Goal: Use online tool/utility: Utilize a website feature to perform a specific function

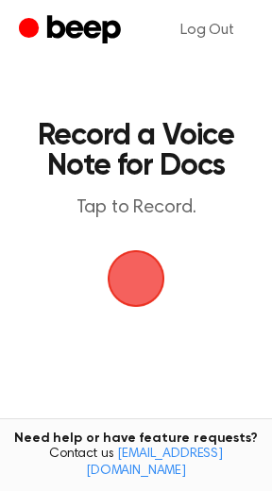
click at [137, 288] on span "button" at bounding box center [136, 278] width 53 height 53
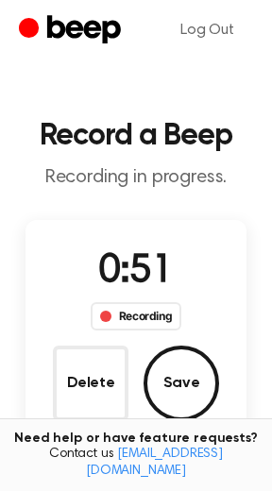
click at [93, 392] on button "Delete" at bounding box center [91, 384] width 76 height 76
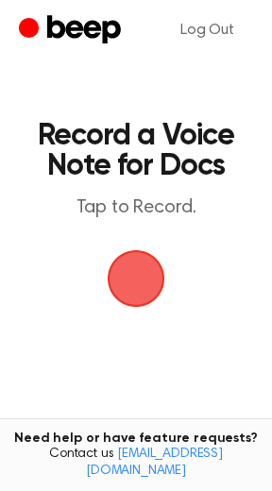
click at [149, 289] on span "button" at bounding box center [136, 278] width 53 height 53
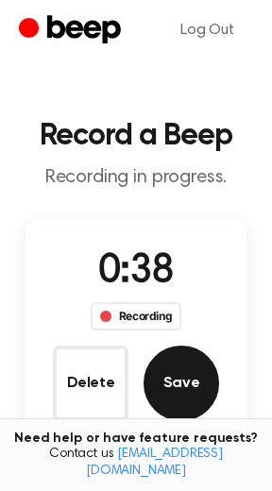
drag, startPoint x: 184, startPoint y: 388, endPoint x: 175, endPoint y: 399, distance: 14.0
click at [175, 399] on button "Save" at bounding box center [182, 384] width 76 height 76
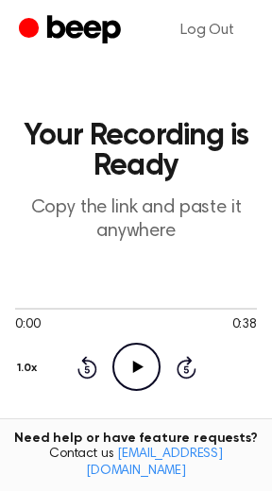
click at [118, 385] on icon "Play Audio" at bounding box center [136, 367] width 48 height 48
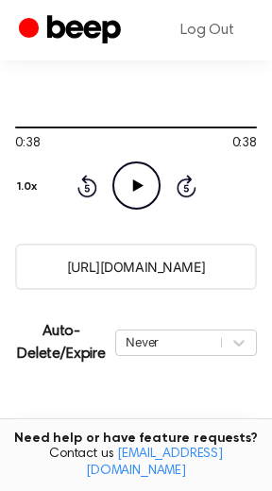
scroll to position [227, 0]
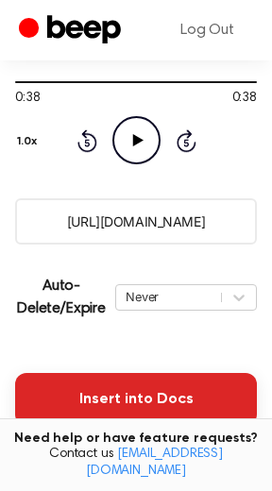
click at [160, 402] on button "Insert into Docs" at bounding box center [136, 399] width 242 height 53
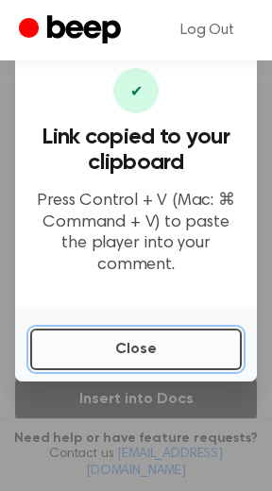
click at [145, 347] on button "Close" at bounding box center [136, 350] width 212 height 42
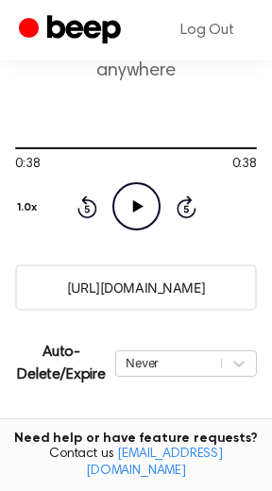
scroll to position [416, 0]
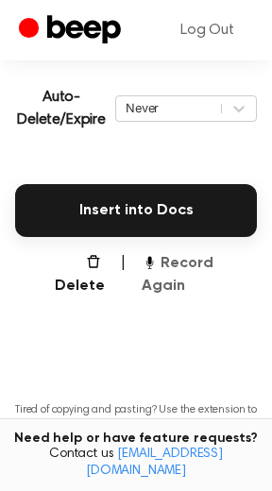
click at [202, 260] on button "Record Again" at bounding box center [199, 274] width 115 height 45
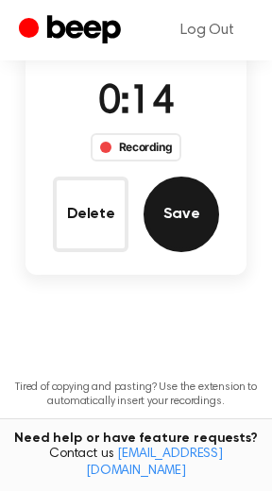
click at [189, 231] on button "Save" at bounding box center [182, 215] width 76 height 76
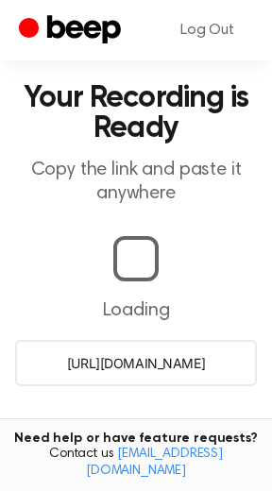
scroll to position [416, 0]
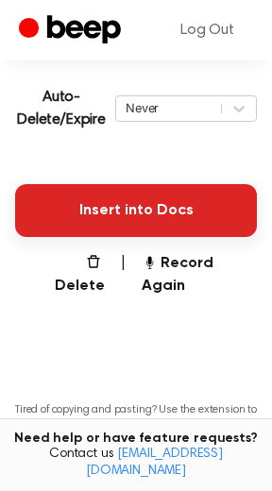
click at [152, 230] on button "Insert into Docs" at bounding box center [136, 210] width 242 height 53
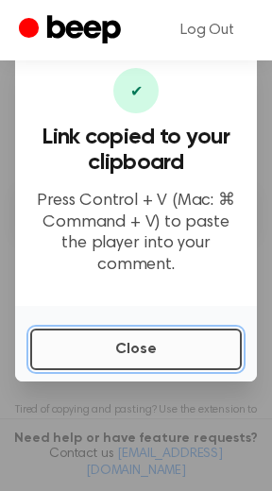
click at [135, 343] on button "Close" at bounding box center [136, 350] width 212 height 42
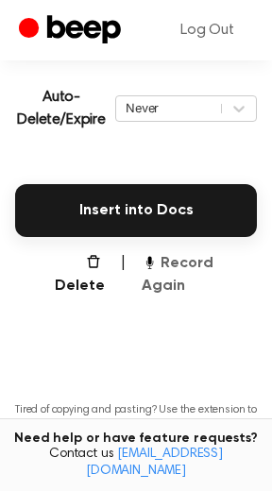
click at [187, 268] on button "Record Again" at bounding box center [199, 274] width 115 height 45
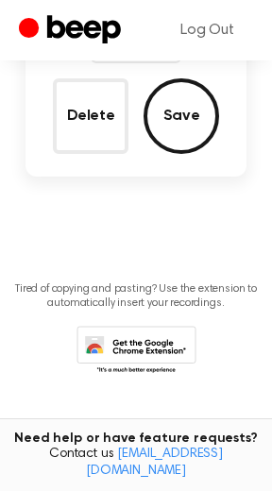
scroll to position [169, 0]
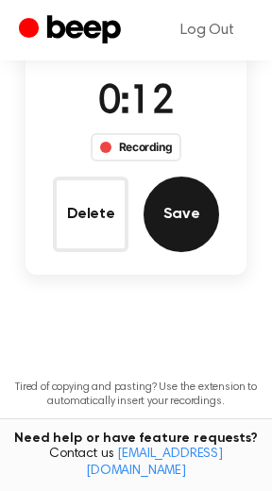
click at [184, 231] on button "Save" at bounding box center [182, 215] width 76 height 76
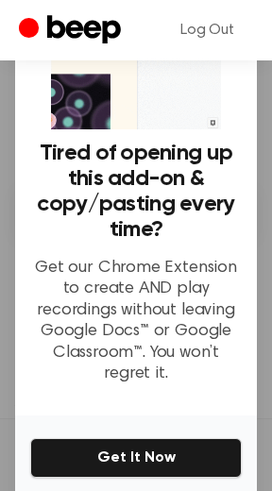
scroll to position [175, 0]
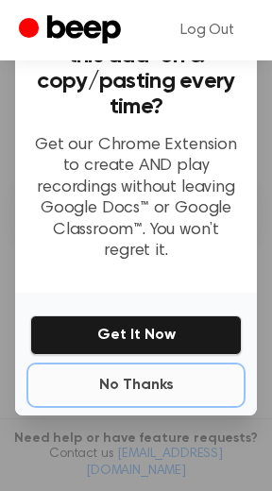
click at [133, 384] on button "No Thanks" at bounding box center [136, 386] width 212 height 38
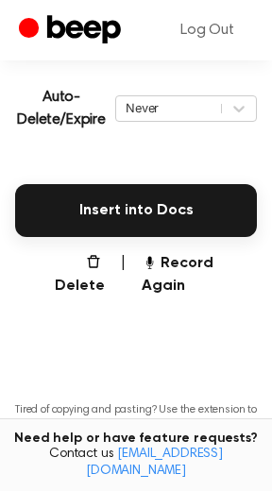
drag, startPoint x: 198, startPoint y: 265, endPoint x: 213, endPoint y: 283, distance: 23.6
click at [201, 267] on button "Record Again" at bounding box center [199, 274] width 115 height 45
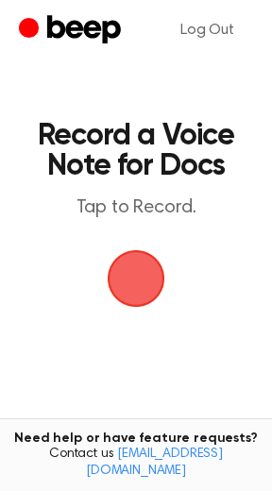
click at [131, 282] on span "button" at bounding box center [137, 279] width 58 height 58
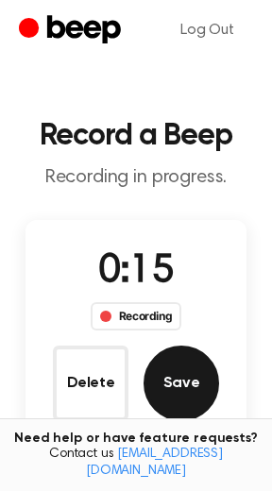
drag, startPoint x: 176, startPoint y: 402, endPoint x: 169, endPoint y: 411, distance: 10.8
click at [169, 411] on button "Save" at bounding box center [182, 384] width 76 height 76
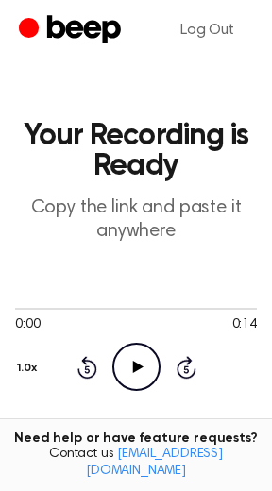
click at [142, 374] on icon "Play Audio" at bounding box center [136, 367] width 48 height 48
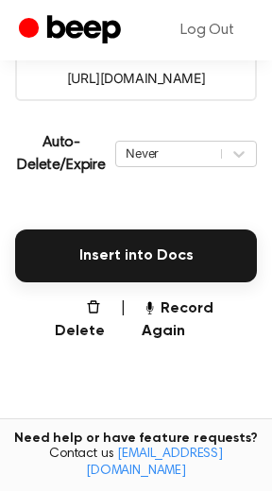
scroll to position [382, 0]
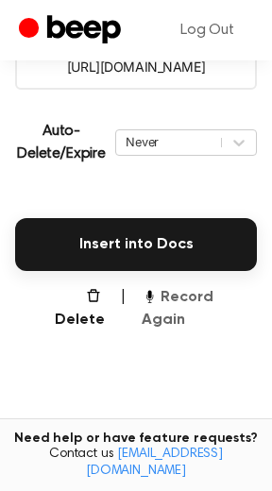
click at [184, 300] on button "Record Again" at bounding box center [199, 308] width 115 height 45
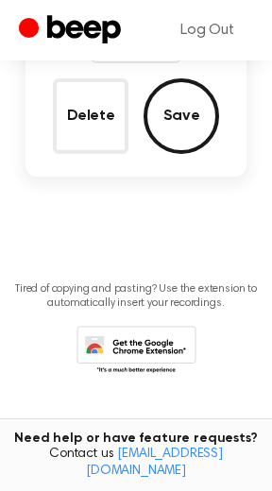
scroll to position [135, 0]
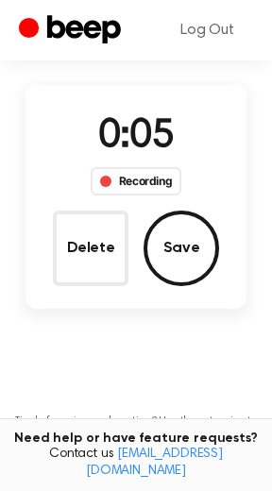
drag, startPoint x: 92, startPoint y: 240, endPoint x: 70, endPoint y: 246, distance: 22.5
click at [89, 240] on button "Delete" at bounding box center [91, 249] width 76 height 76
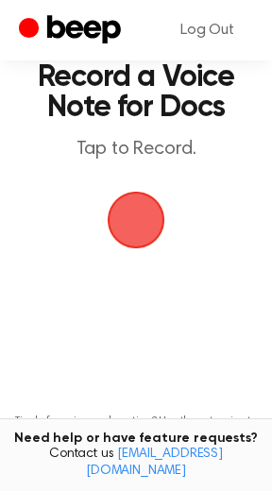
click at [135, 227] on span "button" at bounding box center [136, 220] width 53 height 53
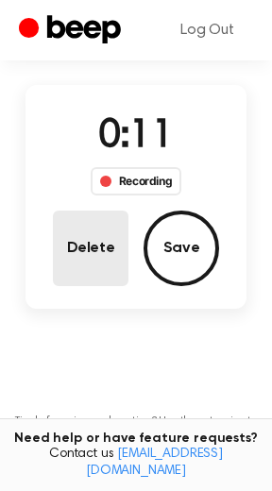
click at [81, 260] on button "Delete" at bounding box center [91, 249] width 76 height 76
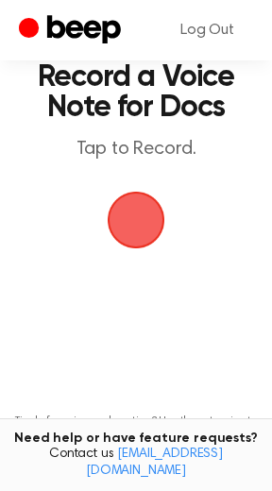
click at [136, 232] on span "button" at bounding box center [136, 220] width 53 height 53
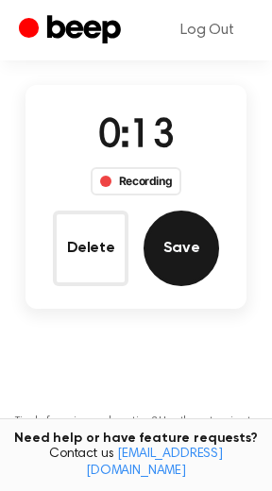
click at [162, 271] on button "Save" at bounding box center [182, 249] width 76 height 76
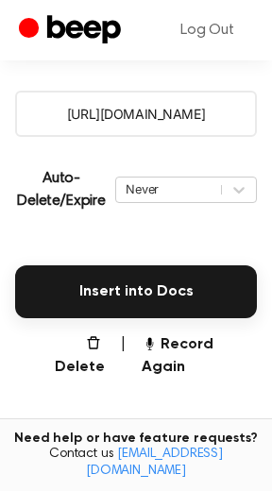
scroll to position [382, 0]
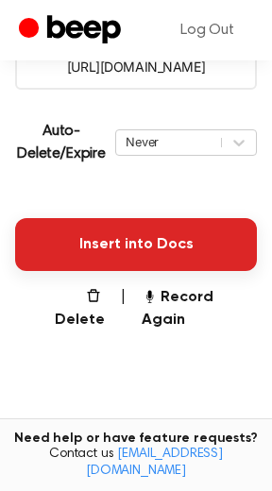
click at [145, 248] on button "Insert into Docs" at bounding box center [136, 244] width 242 height 53
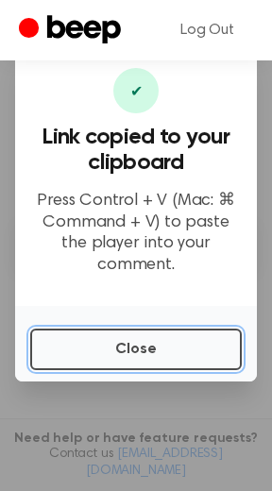
click at [117, 335] on button "Close" at bounding box center [136, 350] width 212 height 42
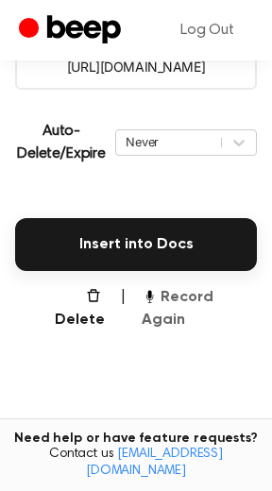
click at [192, 295] on button "Record Again" at bounding box center [199, 308] width 115 height 45
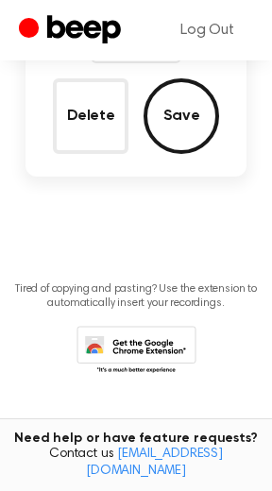
scroll to position [135, 0]
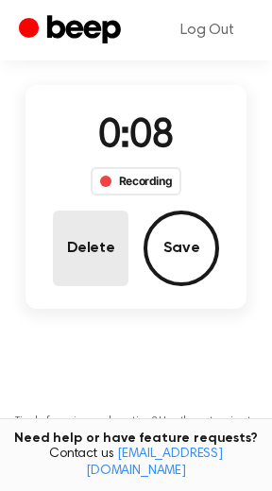
click at [85, 251] on button "Delete" at bounding box center [91, 249] width 76 height 76
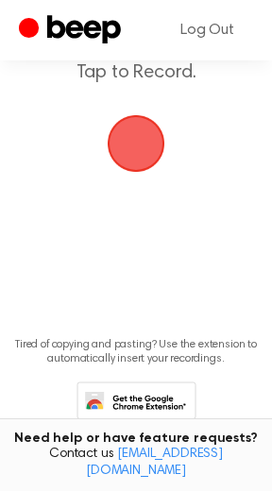
scroll to position [59, 0]
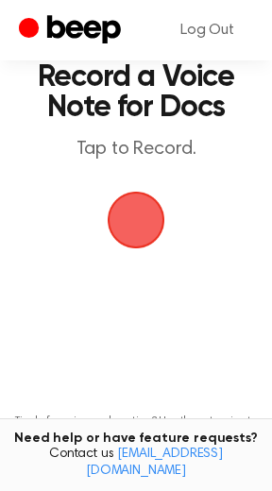
click at [142, 224] on span "button" at bounding box center [136, 220] width 53 height 53
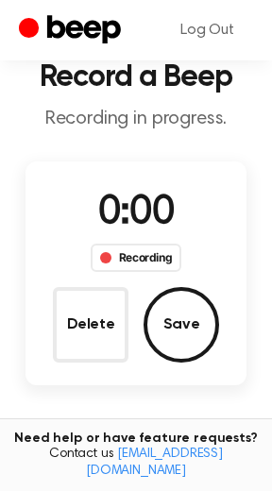
scroll to position [135, 0]
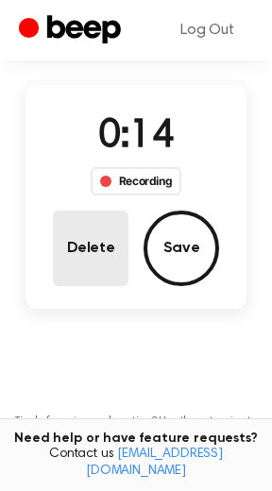
click at [92, 254] on button "Delete" at bounding box center [91, 249] width 76 height 76
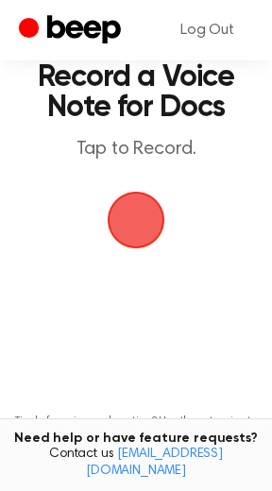
click at [141, 228] on span "button" at bounding box center [136, 220] width 53 height 53
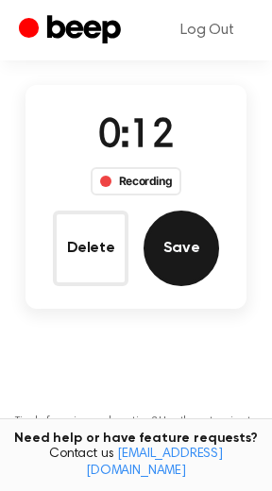
click at [189, 244] on button "Save" at bounding box center [182, 249] width 76 height 76
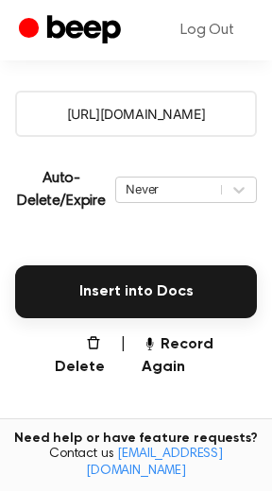
scroll to position [382, 0]
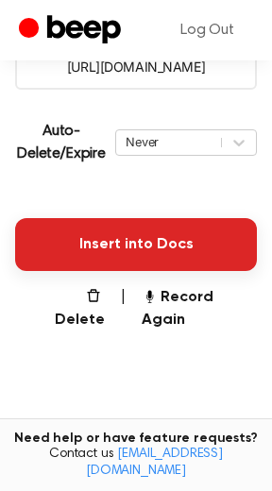
click at [139, 244] on button "Insert into Docs" at bounding box center [136, 244] width 242 height 53
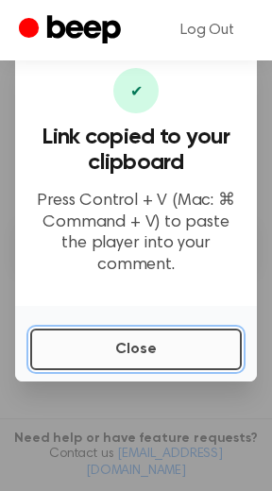
click at [117, 334] on button "Close" at bounding box center [136, 350] width 212 height 42
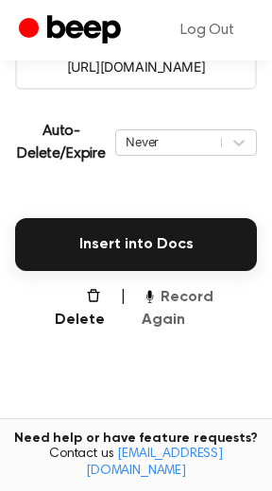
click at [178, 305] on button "Record Again" at bounding box center [199, 308] width 115 height 45
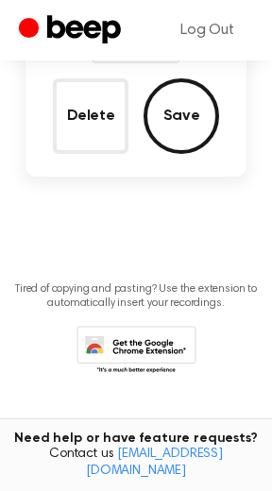
scroll to position [135, 0]
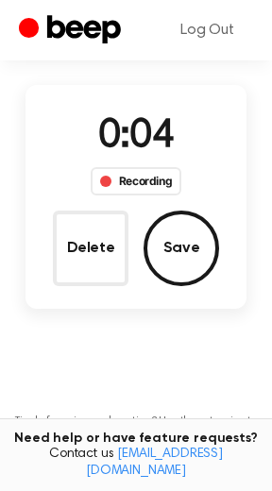
click at [62, 253] on button "Delete" at bounding box center [91, 249] width 76 height 76
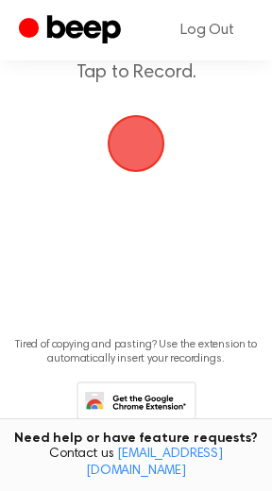
scroll to position [59, 0]
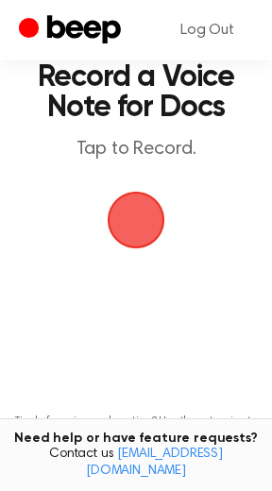
click at [144, 225] on span "button" at bounding box center [137, 221] width 58 height 58
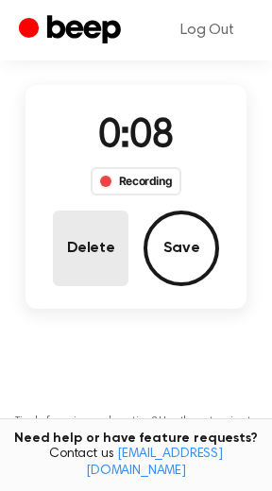
click at [65, 250] on button "Delete" at bounding box center [91, 249] width 76 height 76
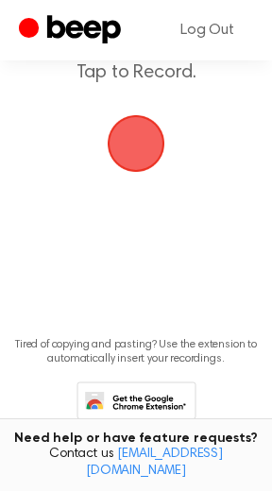
scroll to position [59, 0]
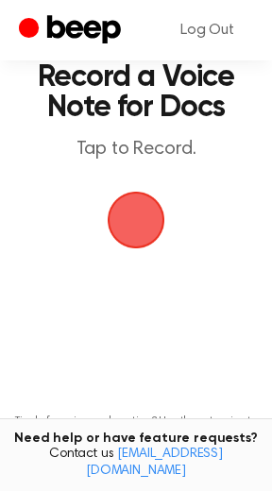
click at [138, 224] on span "button" at bounding box center [136, 220] width 53 height 53
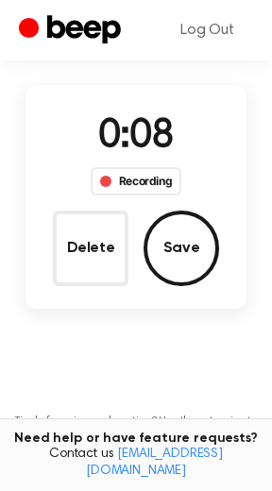
click at [80, 249] on button "Delete" at bounding box center [91, 249] width 76 height 76
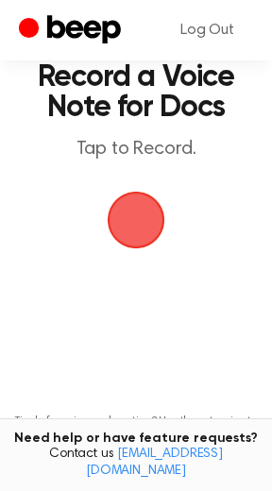
click at [132, 224] on span "button" at bounding box center [136, 220] width 53 height 53
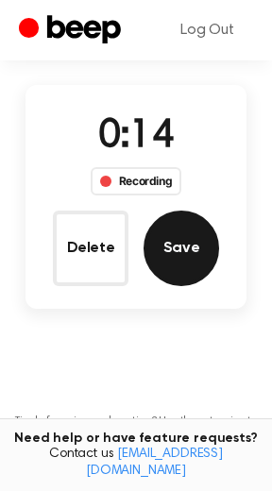
click at [179, 239] on button "Save" at bounding box center [182, 249] width 76 height 76
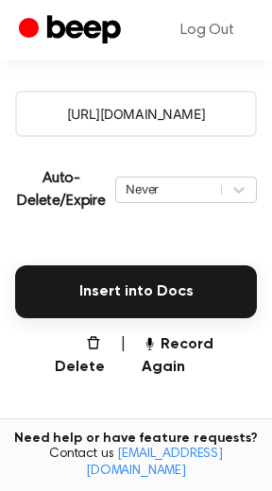
scroll to position [382, 0]
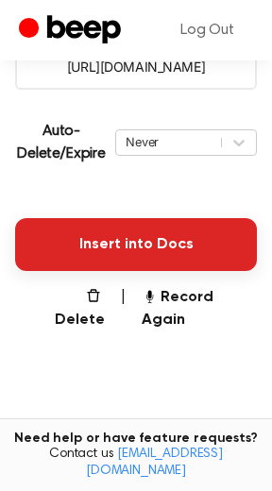
click at [163, 254] on button "Insert into Docs" at bounding box center [136, 244] width 242 height 53
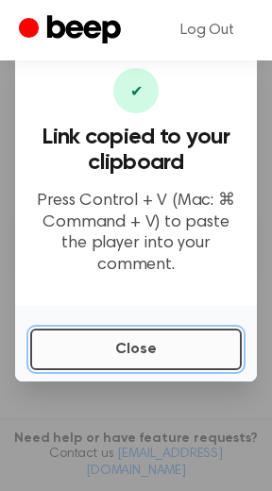
click at [167, 343] on button "Close" at bounding box center [136, 350] width 212 height 42
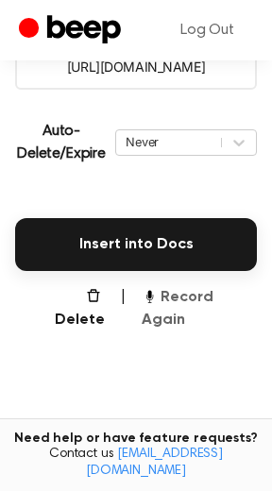
click at [191, 299] on button "Record Again" at bounding box center [199, 308] width 115 height 45
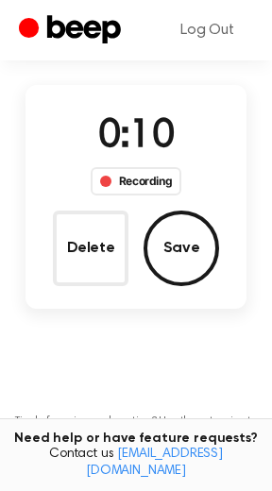
drag, startPoint x: 89, startPoint y: 266, endPoint x: 83, endPoint y: 257, distance: 11.0
click at [86, 260] on button "Delete" at bounding box center [91, 249] width 76 height 76
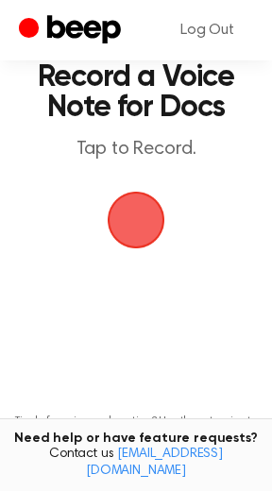
click at [141, 231] on span "button" at bounding box center [136, 220] width 53 height 53
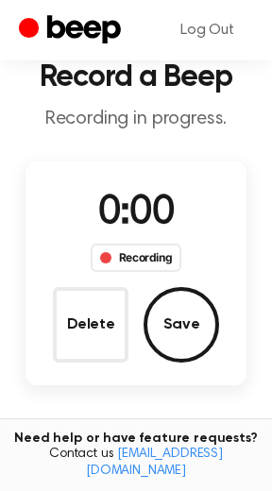
scroll to position [135, 0]
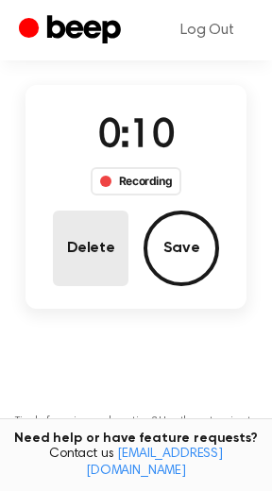
click at [72, 251] on button "Delete" at bounding box center [91, 249] width 76 height 76
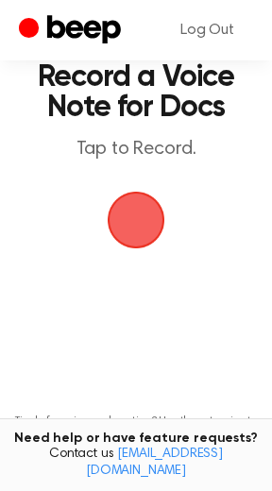
click at [137, 231] on span "button" at bounding box center [136, 220] width 53 height 53
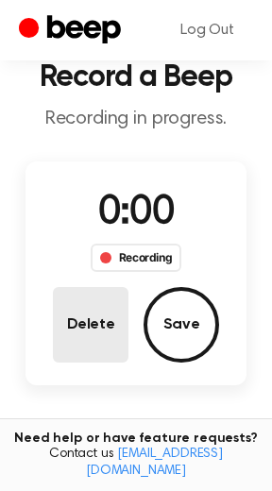
scroll to position [135, 0]
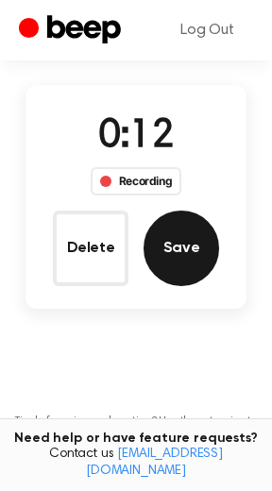
click at [189, 236] on button "Save" at bounding box center [182, 249] width 76 height 76
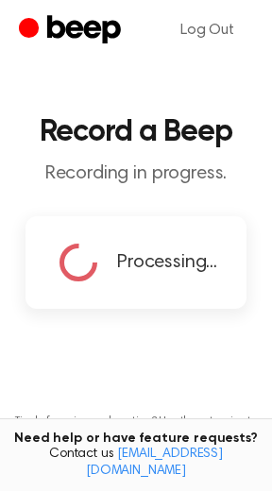
scroll to position [382, 0]
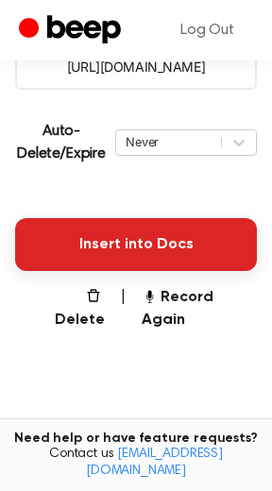
click at [127, 260] on button "Insert into Docs" at bounding box center [136, 244] width 242 height 53
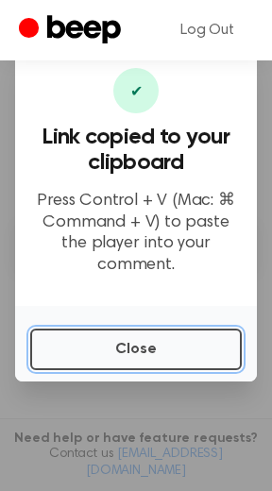
click at [116, 329] on button "Close" at bounding box center [136, 350] width 212 height 42
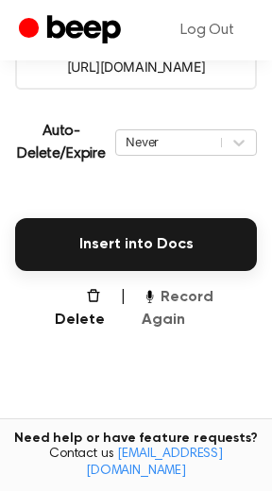
click at [181, 298] on button "Record Again" at bounding box center [199, 308] width 115 height 45
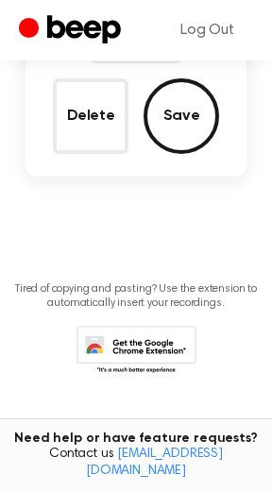
scroll to position [135, 0]
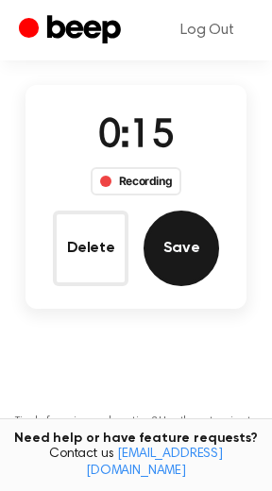
click at [199, 240] on button "Save" at bounding box center [182, 249] width 76 height 76
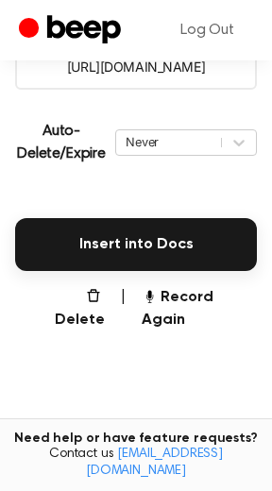
scroll to position [382, 0]
click at [214, 299] on button "Record Again" at bounding box center [199, 308] width 115 height 45
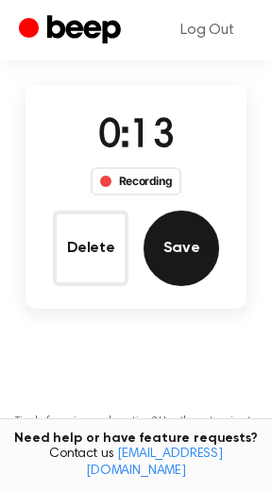
click at [188, 255] on button "Save" at bounding box center [182, 249] width 76 height 76
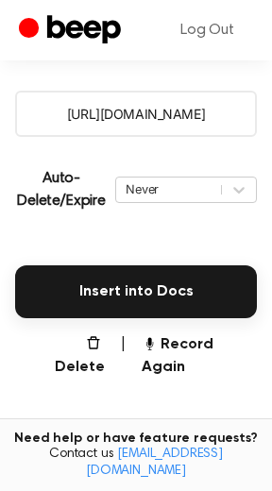
scroll to position [382, 0]
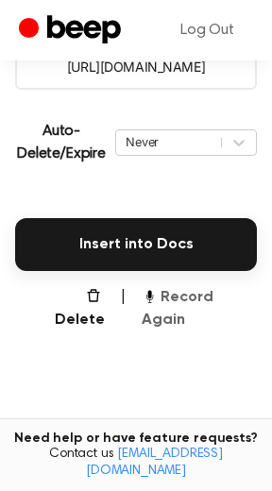
click at [189, 299] on button "Record Again" at bounding box center [199, 308] width 115 height 45
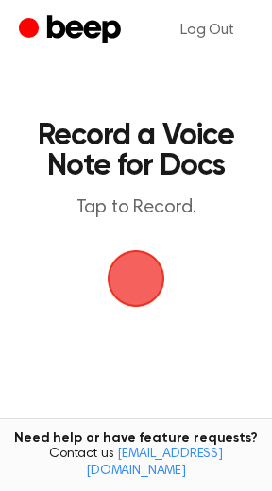
click at [128, 289] on span "button" at bounding box center [136, 278] width 53 height 53
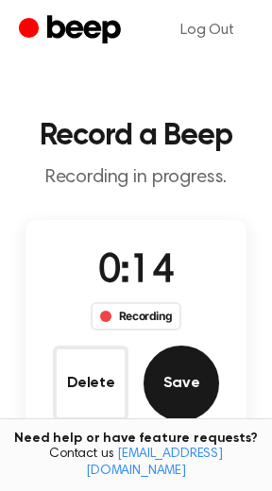
click at [189, 401] on button "Save" at bounding box center [182, 384] width 76 height 76
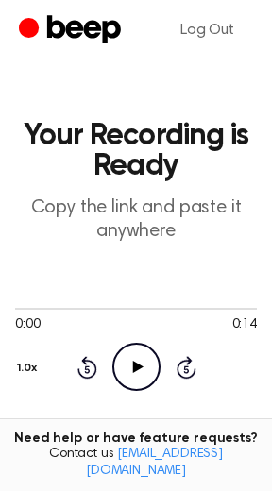
click at [136, 373] on icon "Play Audio" at bounding box center [136, 367] width 48 height 48
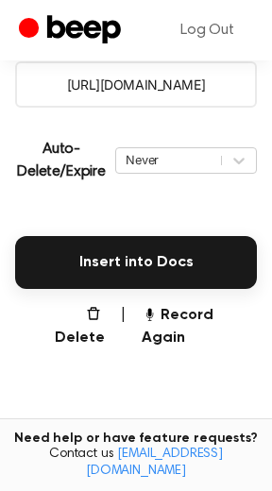
scroll to position [366, 0]
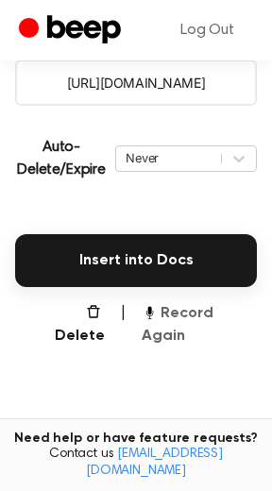
click at [166, 313] on button "Record Again" at bounding box center [199, 324] width 115 height 45
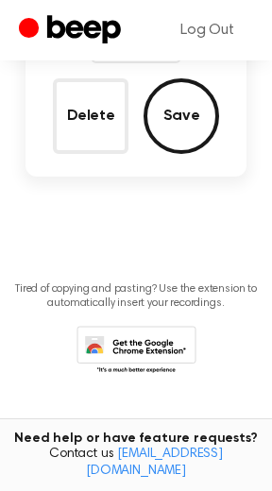
scroll to position [119, 0]
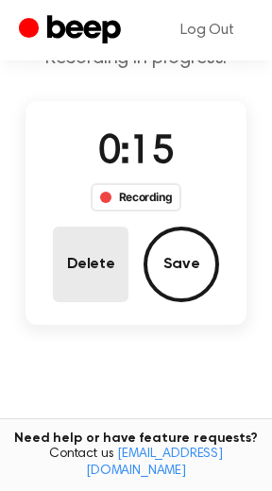
click at [77, 261] on button "Delete" at bounding box center [91, 265] width 76 height 76
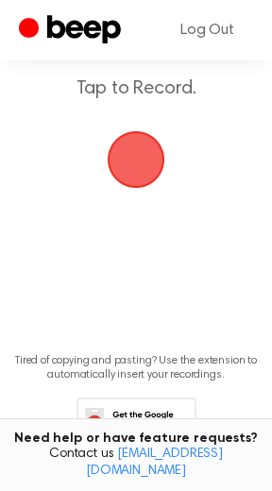
scroll to position [43, 0]
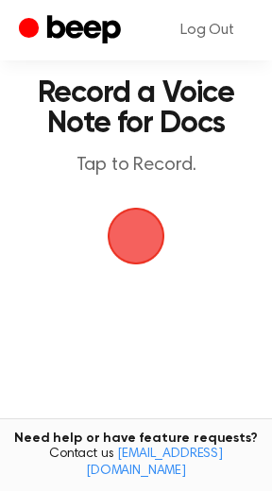
click at [146, 238] on span "button" at bounding box center [136, 236] width 53 height 53
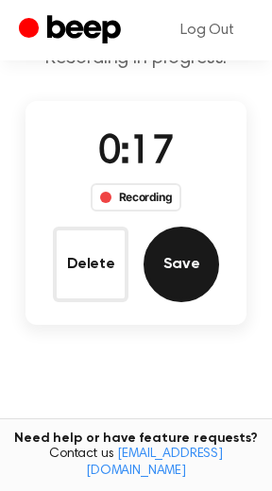
click at [182, 267] on button "Save" at bounding box center [182, 265] width 76 height 76
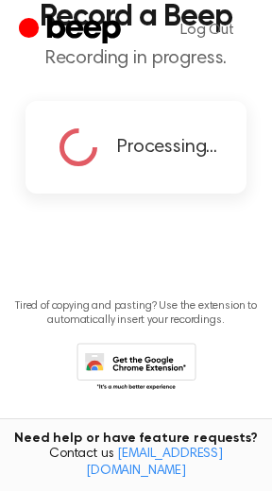
scroll to position [0, 0]
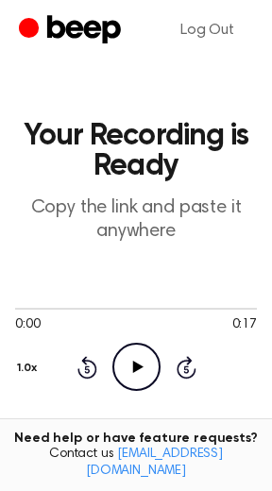
click at [137, 367] on icon at bounding box center [137, 367] width 10 height 12
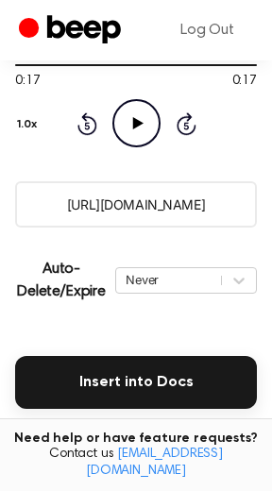
scroll to position [295, 0]
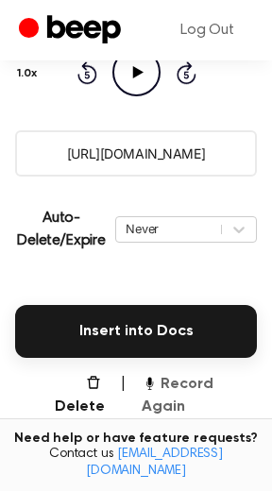
click at [193, 381] on button "Record Again" at bounding box center [199, 395] width 115 height 45
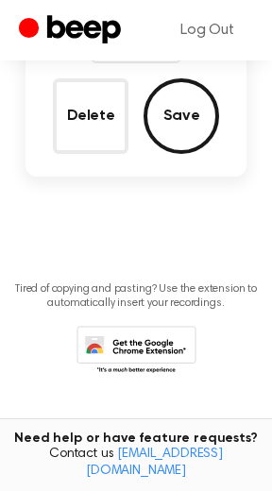
scroll to position [48, 0]
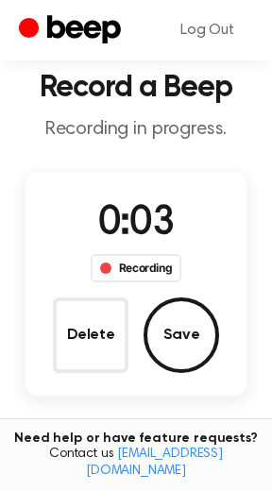
click at [72, 326] on button "Delete" at bounding box center [91, 336] width 76 height 76
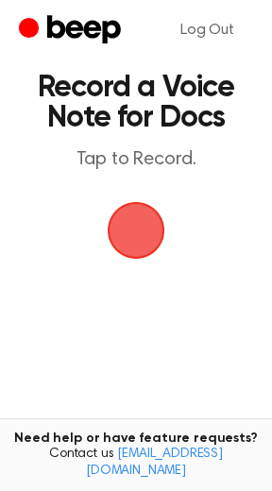
scroll to position [0, 0]
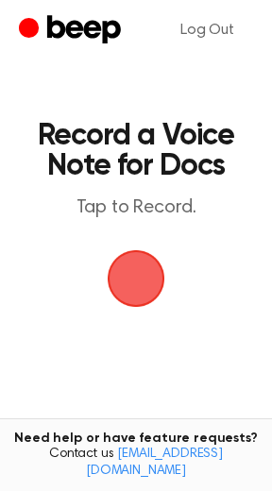
click at [141, 274] on span "button" at bounding box center [136, 278] width 53 height 53
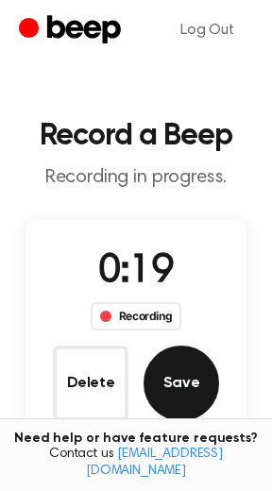
click at [190, 398] on button "Save" at bounding box center [182, 384] width 76 height 76
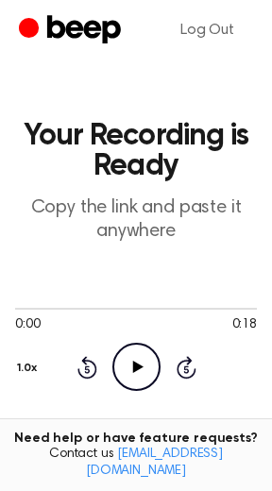
click at [136, 371] on icon "Play Audio" at bounding box center [136, 367] width 48 height 48
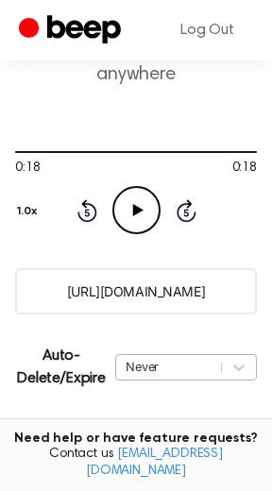
scroll to position [419, 0]
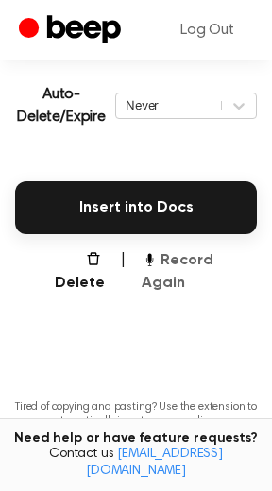
click at [218, 261] on button "Record Again" at bounding box center [199, 271] width 115 height 45
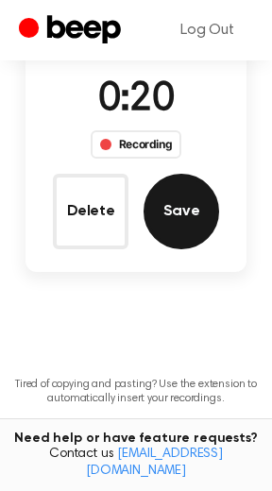
click at [169, 212] on button "Save" at bounding box center [182, 212] width 76 height 76
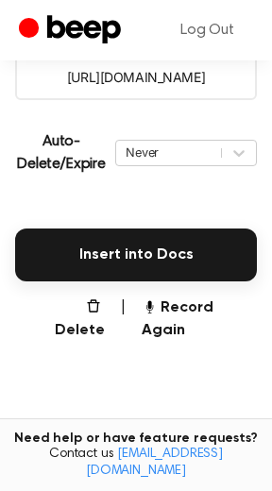
scroll to position [419, 0]
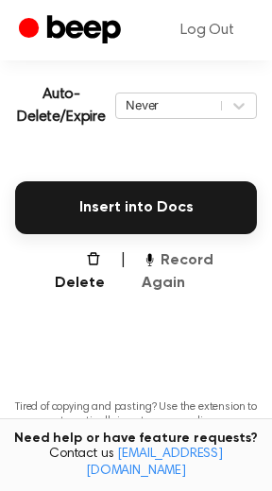
click at [197, 259] on button "Record Again" at bounding box center [199, 271] width 115 height 45
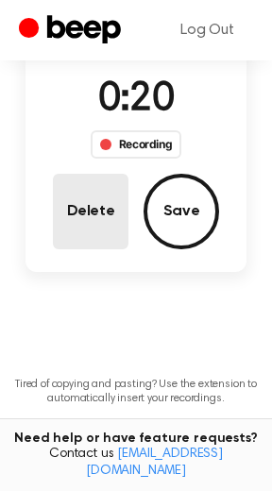
click at [84, 221] on button "Delete" at bounding box center [91, 212] width 76 height 76
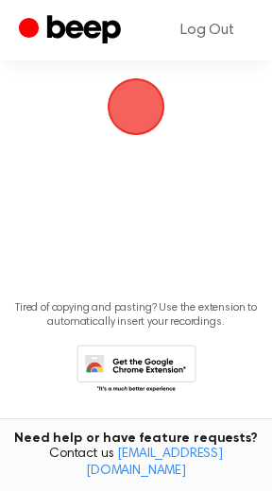
scroll to position [95, 0]
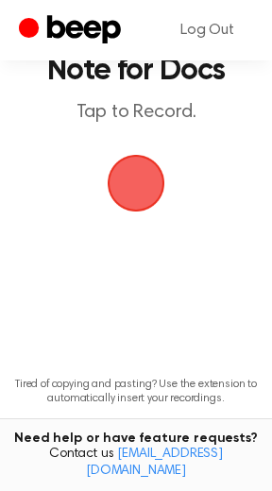
click at [142, 191] on span "button" at bounding box center [137, 184] width 58 height 58
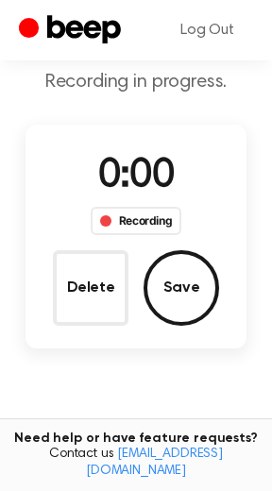
scroll to position [172, 0]
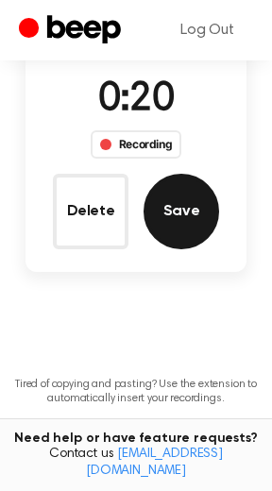
click at [180, 213] on button "Save" at bounding box center [182, 212] width 76 height 76
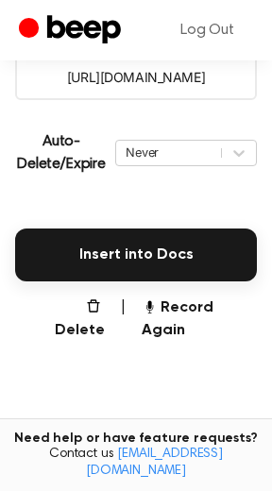
scroll to position [419, 0]
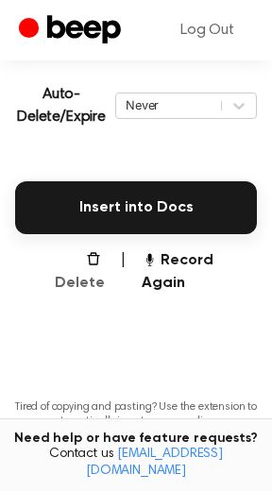
click at [82, 260] on button "Delete" at bounding box center [71, 271] width 67 height 45
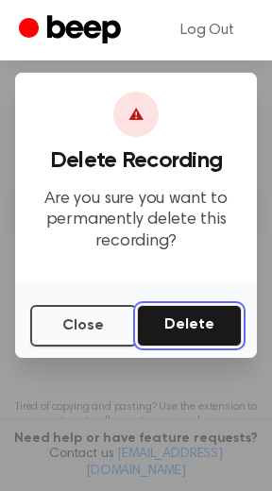
click at [195, 327] on button "Delete" at bounding box center [189, 326] width 105 height 42
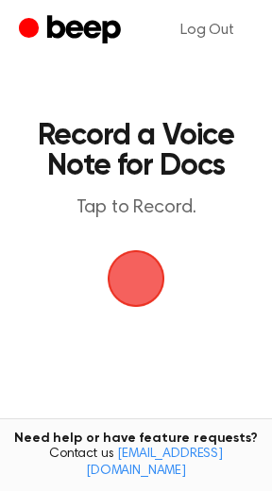
click at [136, 285] on span "button" at bounding box center [137, 279] width 88 height 88
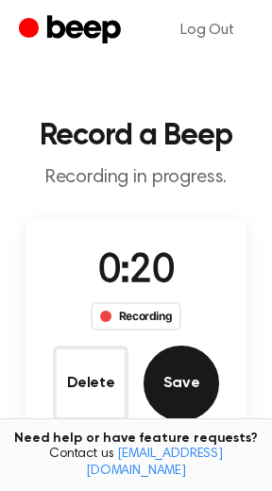
click at [168, 391] on button "Save" at bounding box center [182, 384] width 76 height 76
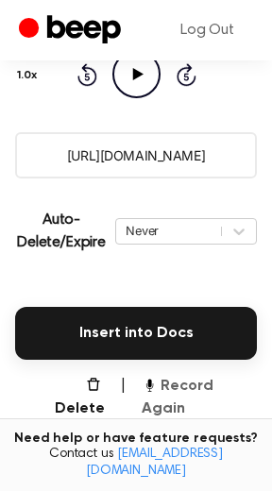
scroll to position [303, 0]
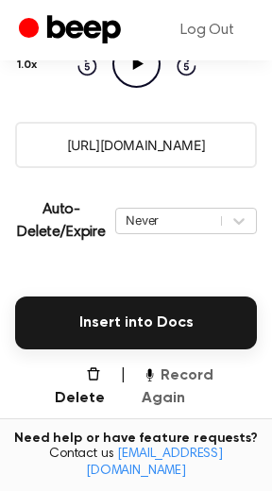
click at [197, 372] on button "Record Again" at bounding box center [199, 387] width 115 height 45
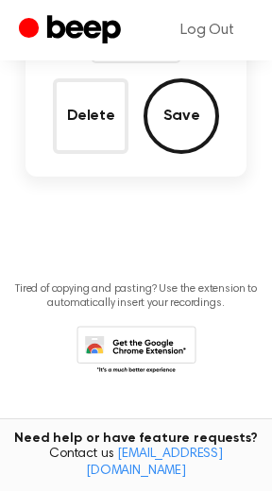
scroll to position [57, 0]
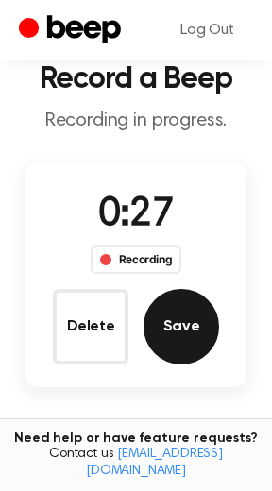
click at [180, 328] on button "Save" at bounding box center [182, 327] width 76 height 76
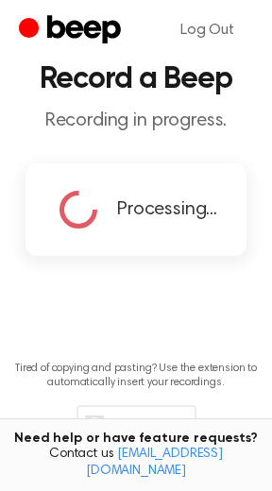
scroll to position [0, 0]
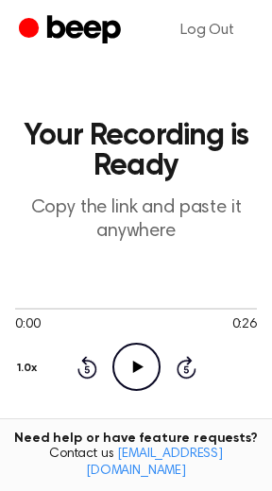
click at [140, 369] on icon "Play Audio" at bounding box center [136, 367] width 48 height 48
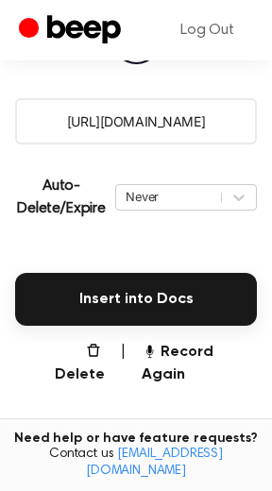
scroll to position [339, 0]
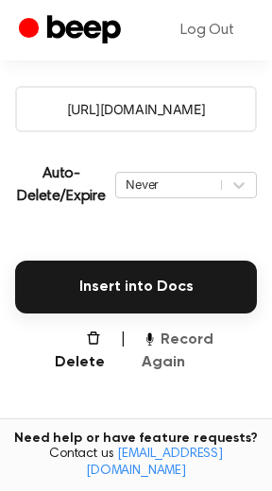
click at [208, 348] on button "Record Again" at bounding box center [199, 351] width 115 height 45
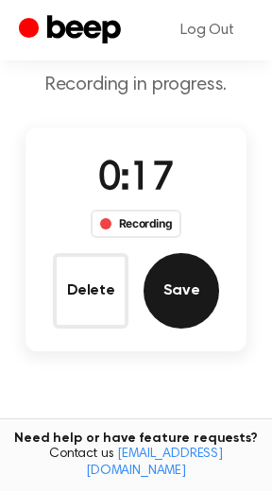
click at [187, 300] on button "Save" at bounding box center [182, 291] width 76 height 76
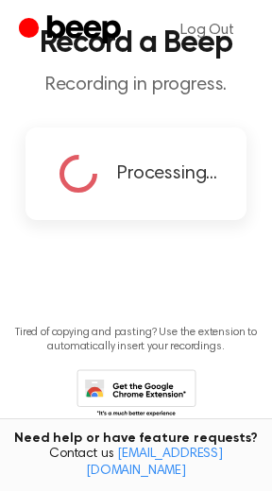
scroll to position [0, 0]
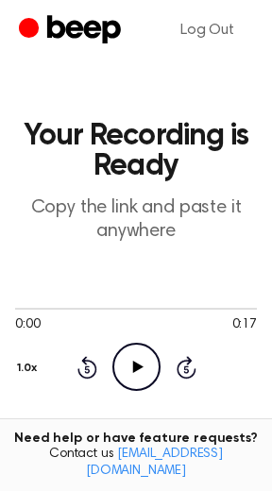
click at [133, 372] on icon "Play Audio" at bounding box center [136, 367] width 48 height 48
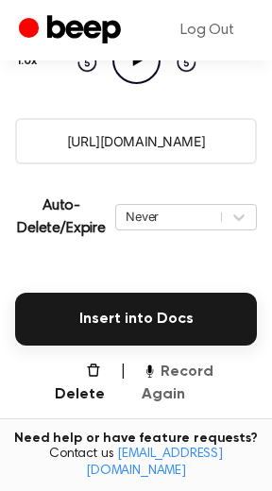
scroll to position [310, 0]
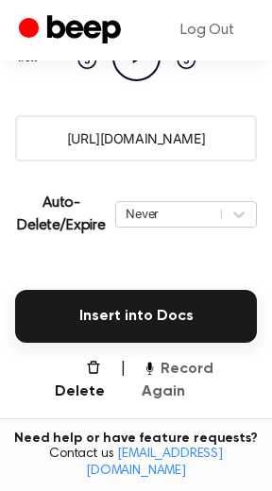
click at [224, 373] on button "Record Again" at bounding box center [199, 380] width 115 height 45
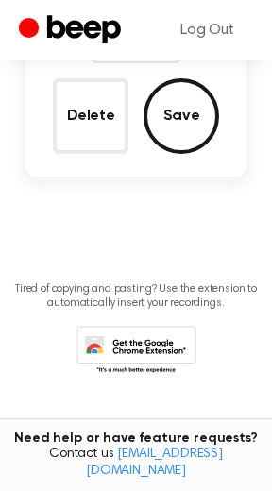
scroll to position [63, 0]
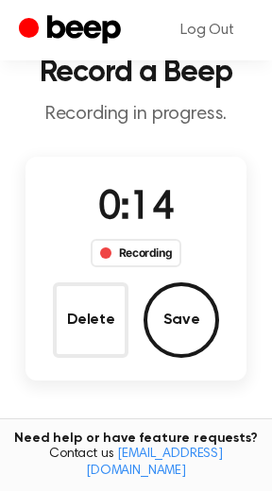
drag, startPoint x: 186, startPoint y: 325, endPoint x: 195, endPoint y: 315, distance: 13.4
click at [189, 320] on button "Save" at bounding box center [182, 320] width 76 height 76
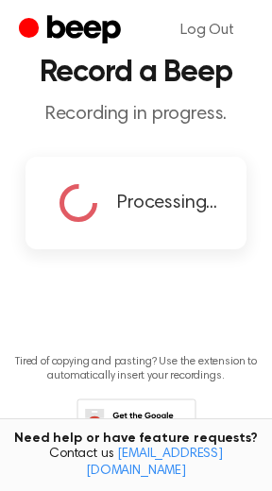
scroll to position [0, 0]
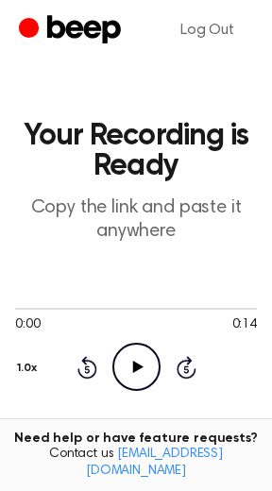
click at [140, 371] on icon "Play Audio" at bounding box center [136, 367] width 48 height 48
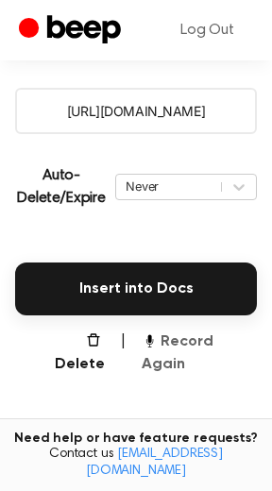
scroll to position [348, 0]
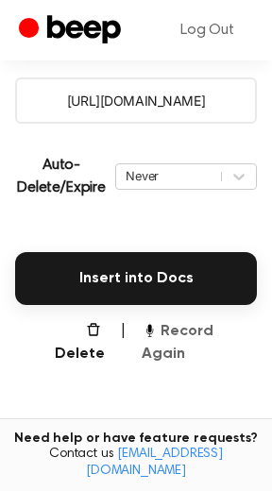
click at [210, 340] on button "Record Again" at bounding box center [199, 342] width 115 height 45
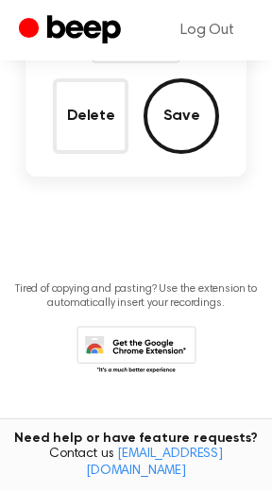
scroll to position [101, 0]
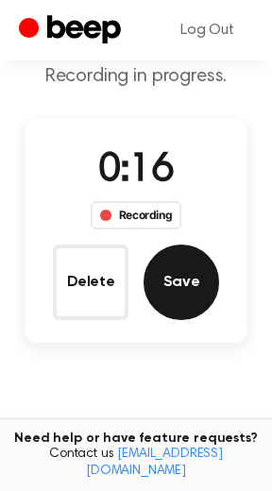
click at [167, 286] on button "Save" at bounding box center [182, 283] width 76 height 76
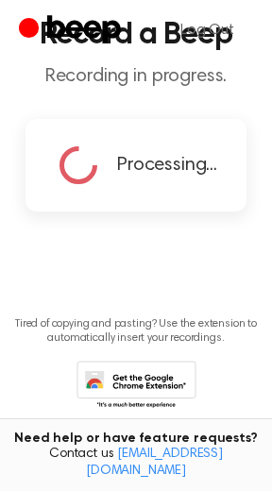
scroll to position [0, 0]
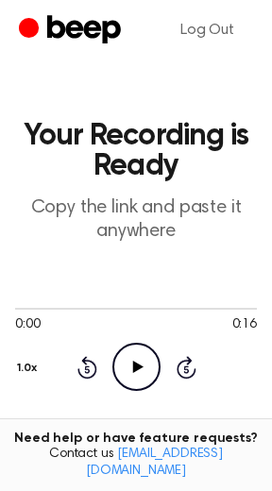
click at [139, 364] on icon "Play Audio" at bounding box center [136, 367] width 48 height 48
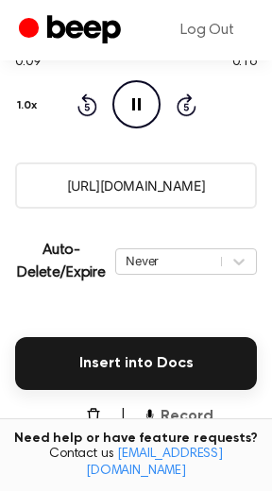
scroll to position [329, 0]
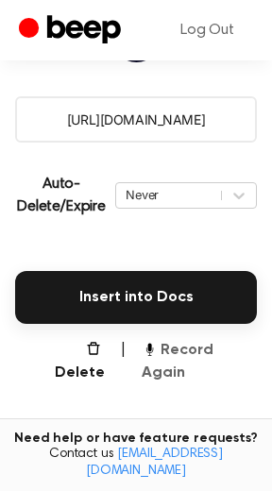
click at [200, 351] on button "Record Again" at bounding box center [199, 361] width 115 height 45
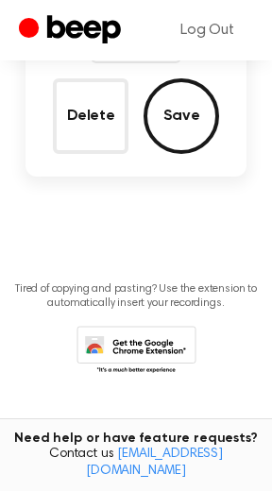
scroll to position [82, 0]
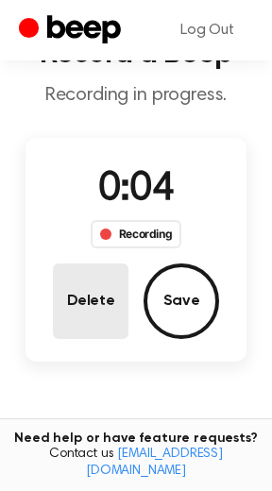
click at [80, 300] on button "Delete" at bounding box center [91, 302] width 76 height 76
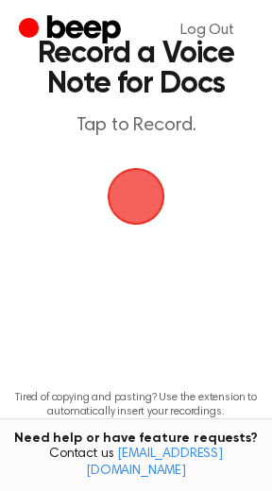
scroll to position [6, 0]
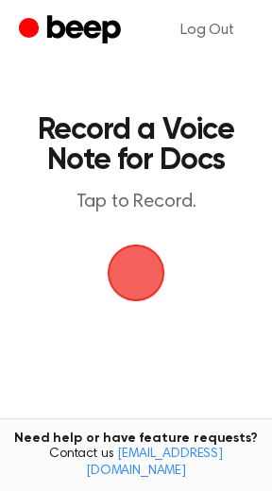
click at [142, 281] on span "button" at bounding box center [135, 272] width 99 height 99
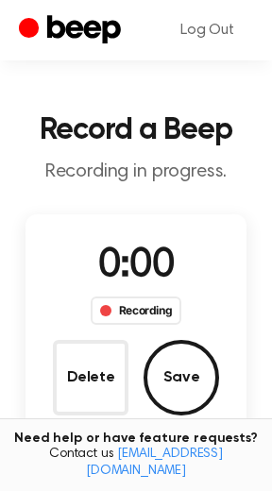
scroll to position [82, 0]
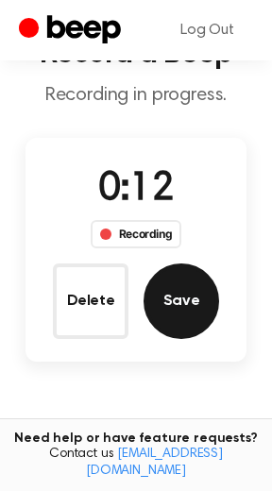
click at [174, 308] on button "Save" at bounding box center [182, 302] width 76 height 76
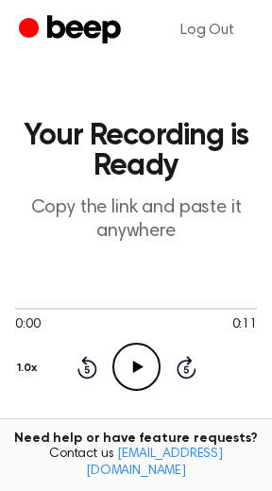
click at [139, 373] on icon "Play Audio" at bounding box center [136, 367] width 48 height 48
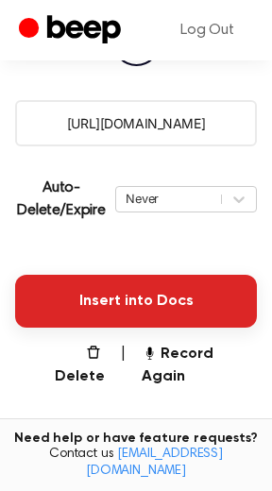
scroll to position [346, 0]
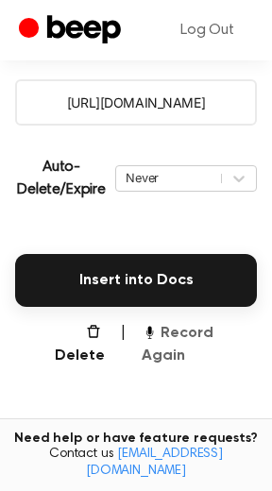
click at [204, 337] on button "Record Again" at bounding box center [199, 344] width 115 height 45
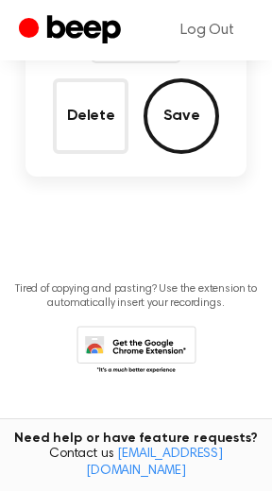
scroll to position [99, 0]
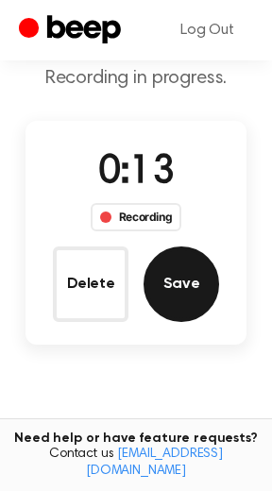
click at [174, 294] on button "Save" at bounding box center [182, 285] width 76 height 76
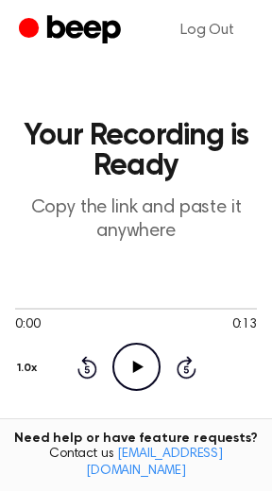
click at [133, 370] on icon at bounding box center [137, 367] width 10 height 12
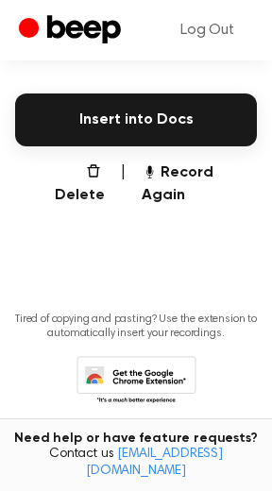
scroll to position [504, 0]
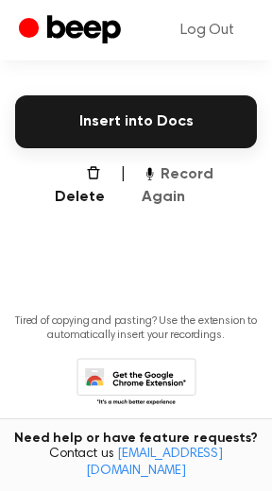
click at [205, 175] on button "Record Again" at bounding box center [199, 185] width 115 height 45
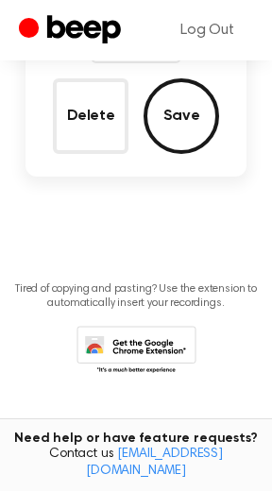
scroll to position [258, 0]
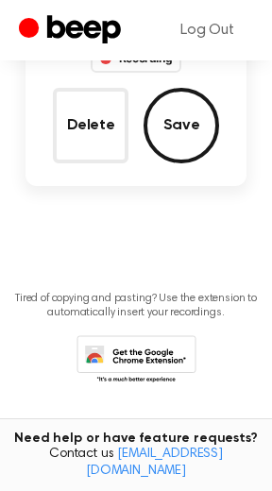
drag, startPoint x: 101, startPoint y: 127, endPoint x: 100, endPoint y: 136, distance: 9.5
click at [100, 128] on button "Delete" at bounding box center [91, 126] width 76 height 76
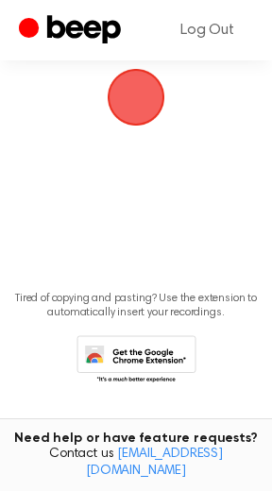
click at [140, 99] on span "button" at bounding box center [136, 98] width 76 height 76
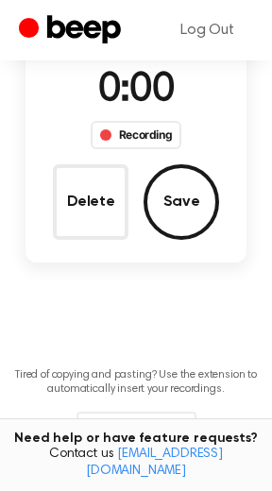
scroll to position [258, 0]
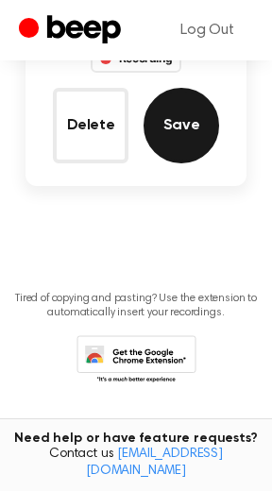
click at [194, 129] on button "Save" at bounding box center [182, 126] width 76 height 76
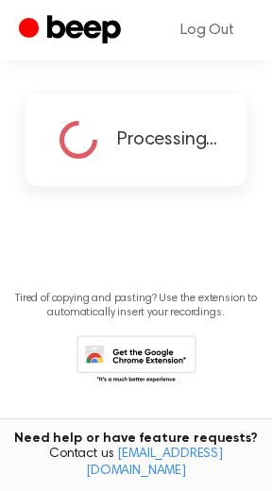
scroll to position [156, 0]
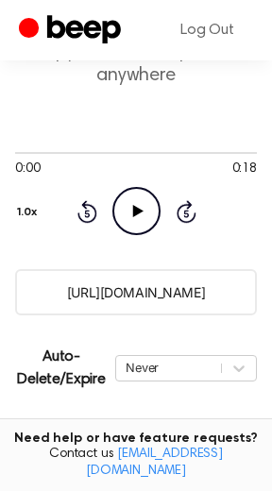
click at [131, 218] on icon "Play Audio" at bounding box center [136, 211] width 48 height 48
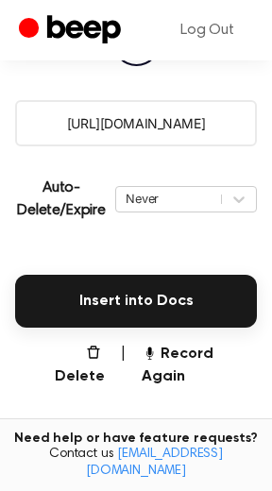
scroll to position [338, 0]
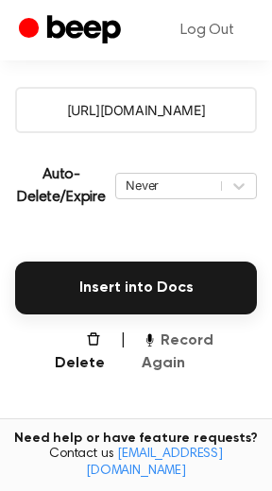
click at [188, 341] on button "Record Again" at bounding box center [199, 352] width 115 height 45
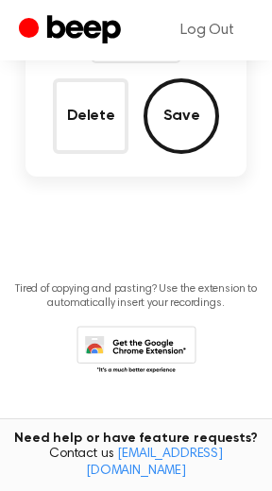
scroll to position [92, 0]
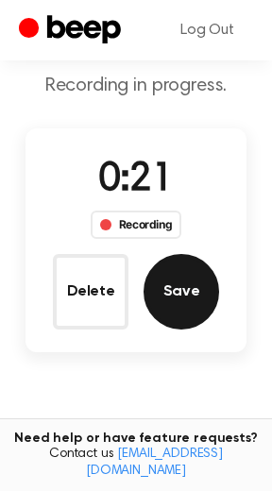
click at [165, 307] on button "Save" at bounding box center [182, 292] width 76 height 76
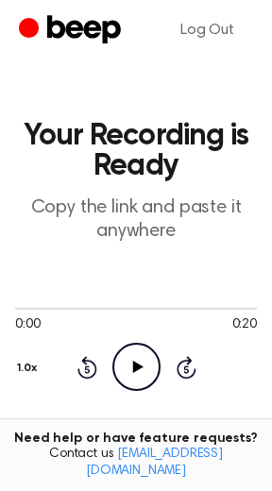
click at [143, 367] on icon "Play Audio" at bounding box center [136, 367] width 48 height 48
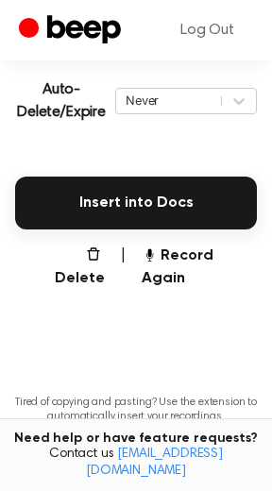
scroll to position [458, 0]
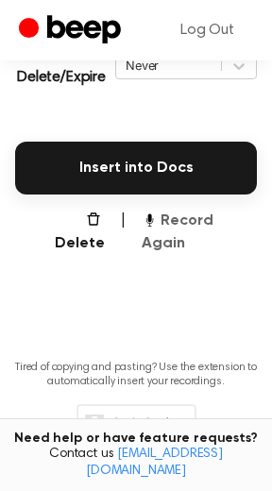
click at [206, 227] on button "Record Again" at bounding box center [199, 232] width 115 height 45
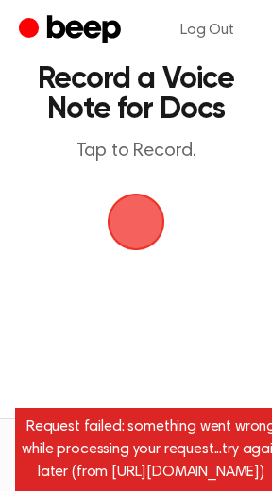
scroll to position [0, 0]
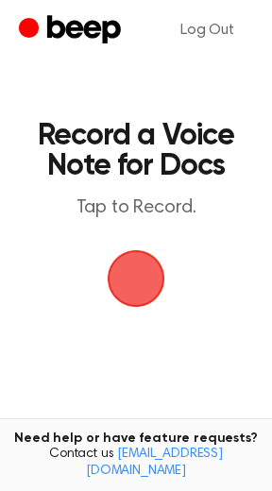
click at [138, 276] on span "button" at bounding box center [136, 278] width 53 height 53
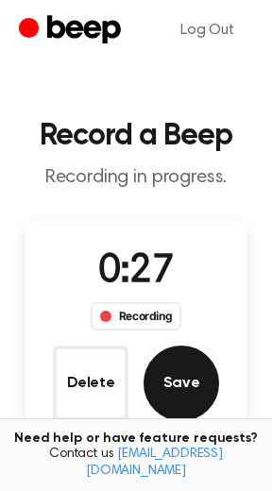
click at [185, 387] on button "Save" at bounding box center [182, 384] width 76 height 76
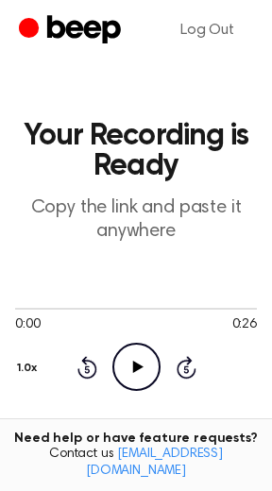
click at [135, 371] on icon "Play Audio" at bounding box center [136, 367] width 48 height 48
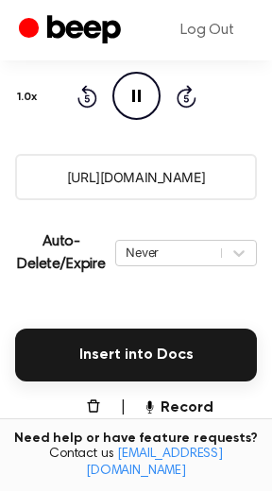
scroll to position [273, 0]
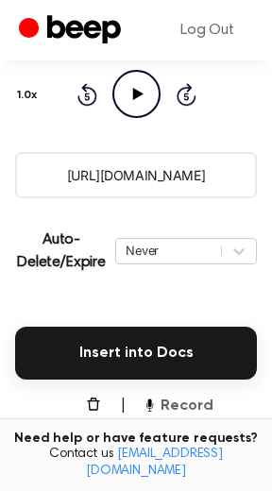
click at [215, 413] on button "Record Again" at bounding box center [199, 417] width 115 height 45
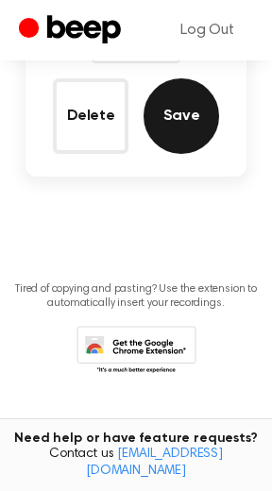
click at [180, 107] on button "Save" at bounding box center [182, 116] width 76 height 76
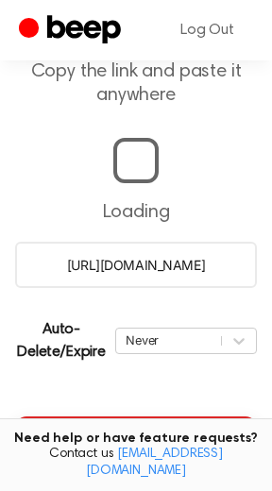
scroll to position [156, 0]
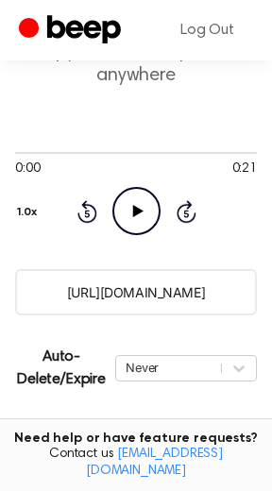
click at [126, 209] on icon "Play Audio" at bounding box center [136, 211] width 48 height 48
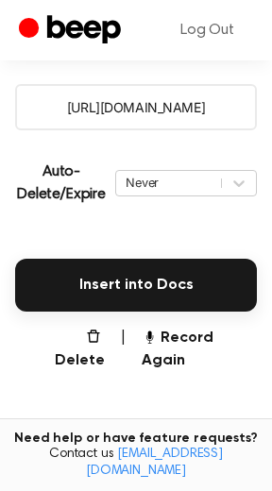
scroll to position [357, 0]
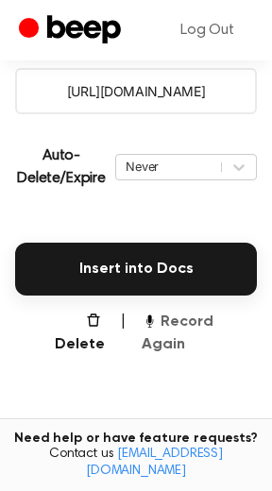
click at [190, 320] on button "Record Again" at bounding box center [199, 333] width 115 height 45
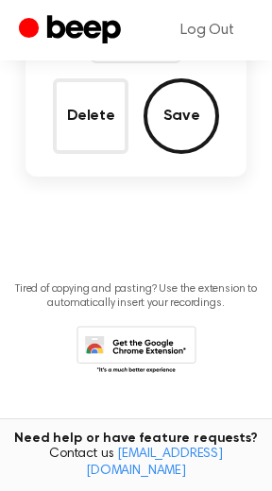
scroll to position [111, 0]
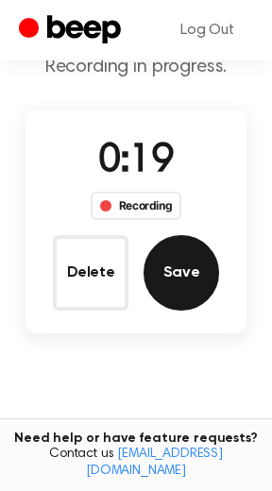
click at [185, 276] on button "Save" at bounding box center [182, 273] width 76 height 76
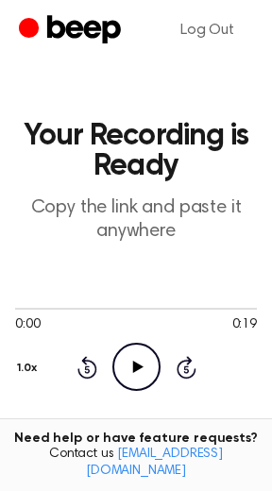
click at [133, 370] on icon at bounding box center [137, 367] width 10 height 12
